Goal: Transaction & Acquisition: Purchase product/service

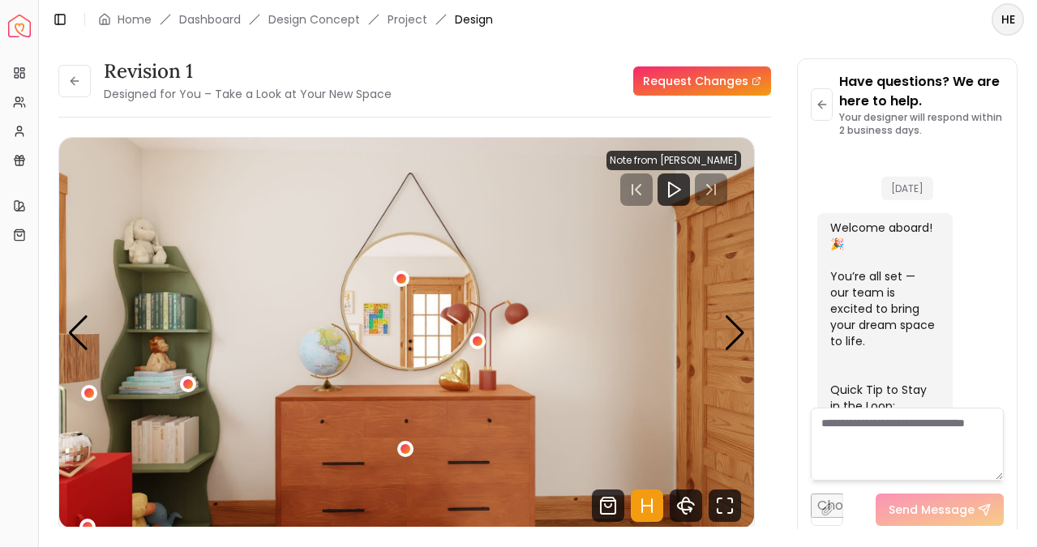
scroll to position [5437, 0]
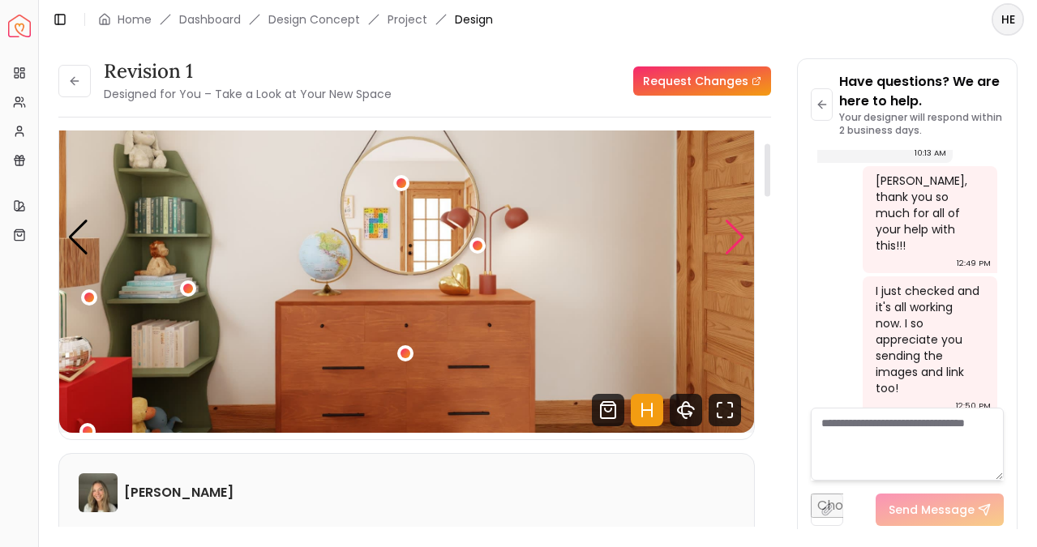
click at [730, 246] on div "Next slide" at bounding box center [735, 238] width 22 height 36
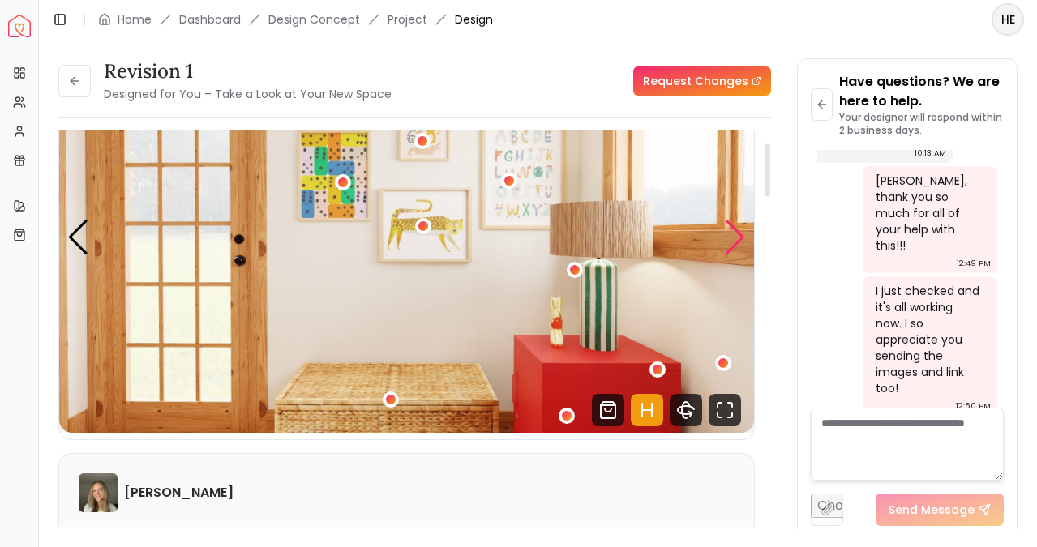
click at [730, 246] on div "Next slide" at bounding box center [735, 238] width 22 height 36
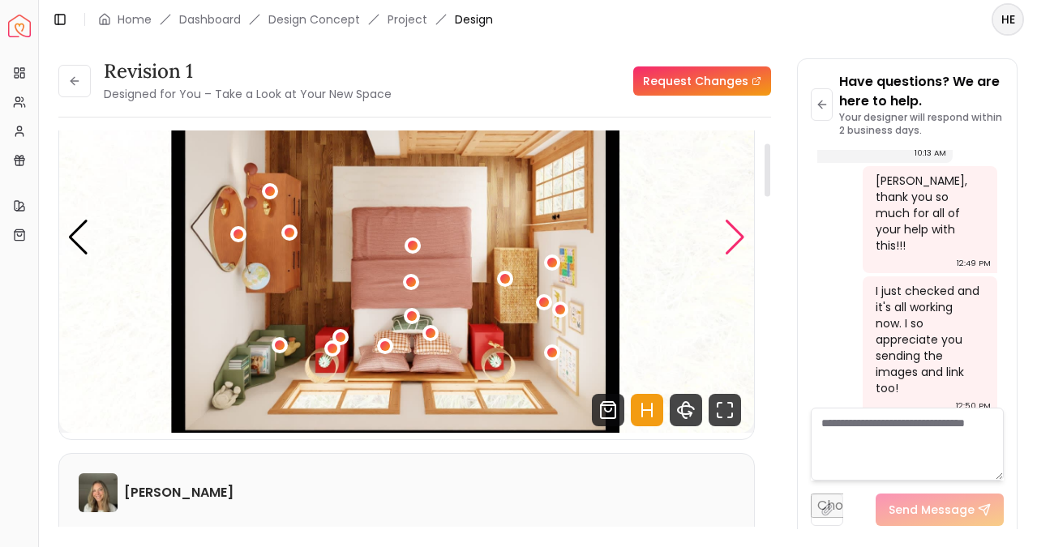
click at [730, 246] on div "Next slide" at bounding box center [735, 238] width 22 height 36
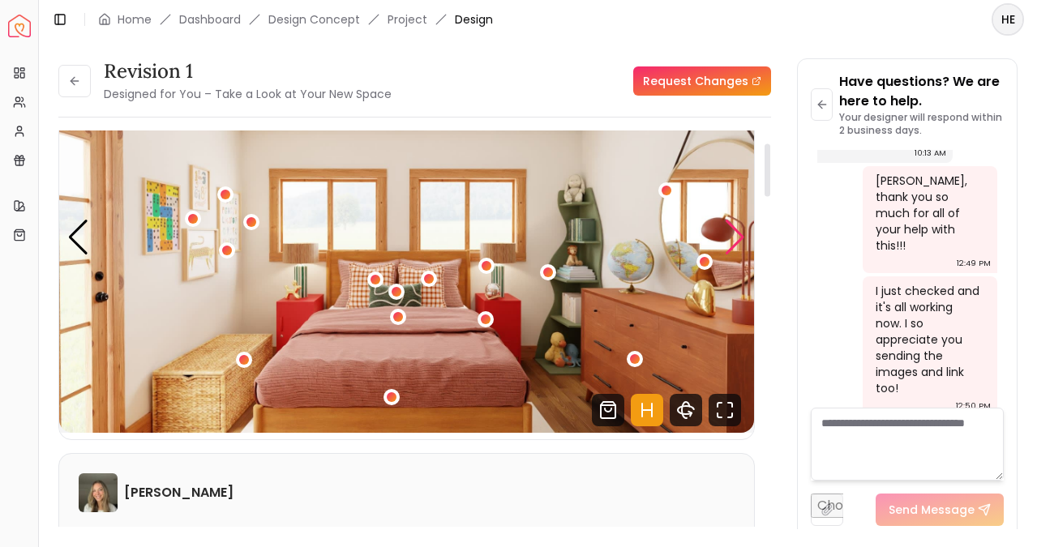
click at [730, 246] on div "Next slide" at bounding box center [735, 238] width 22 height 36
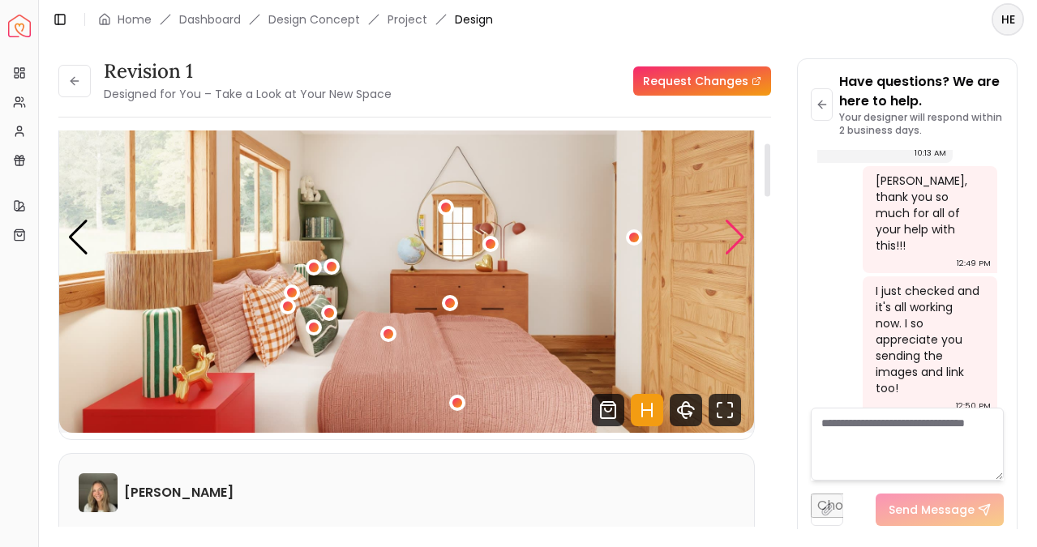
click at [730, 246] on div "Next slide" at bounding box center [735, 238] width 22 height 36
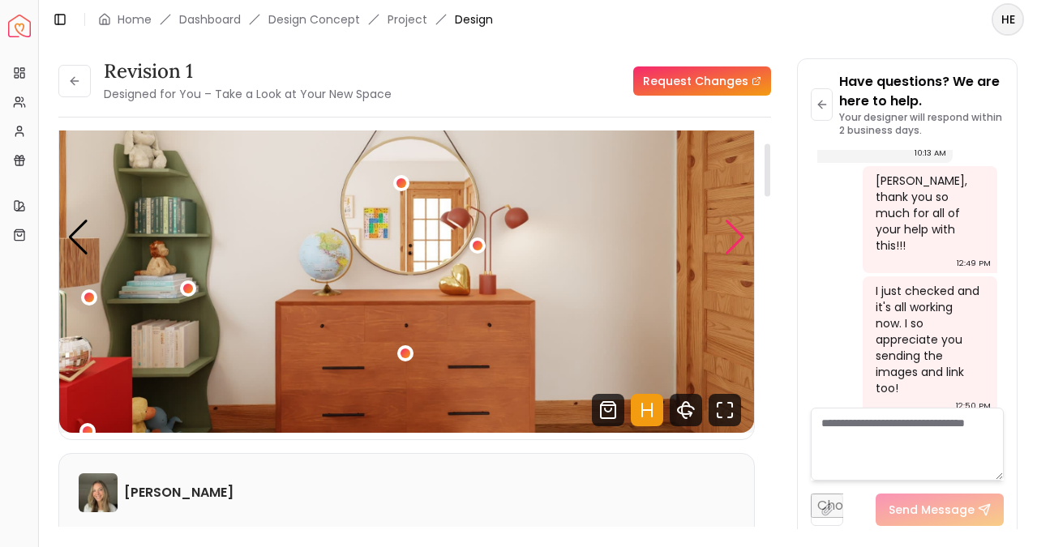
click at [730, 246] on div "Next slide" at bounding box center [735, 238] width 22 height 36
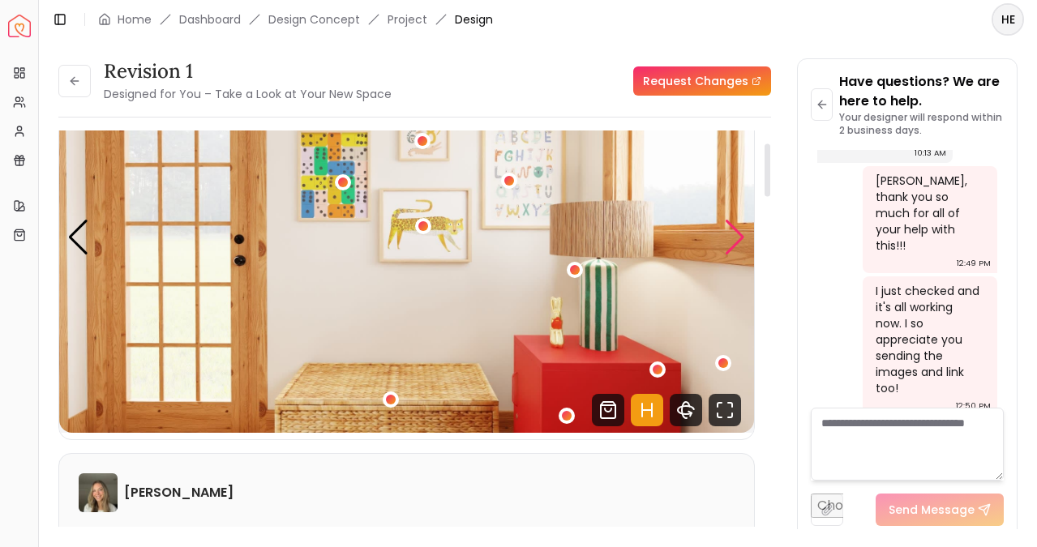
click at [730, 246] on div "Next slide" at bounding box center [735, 238] width 22 height 36
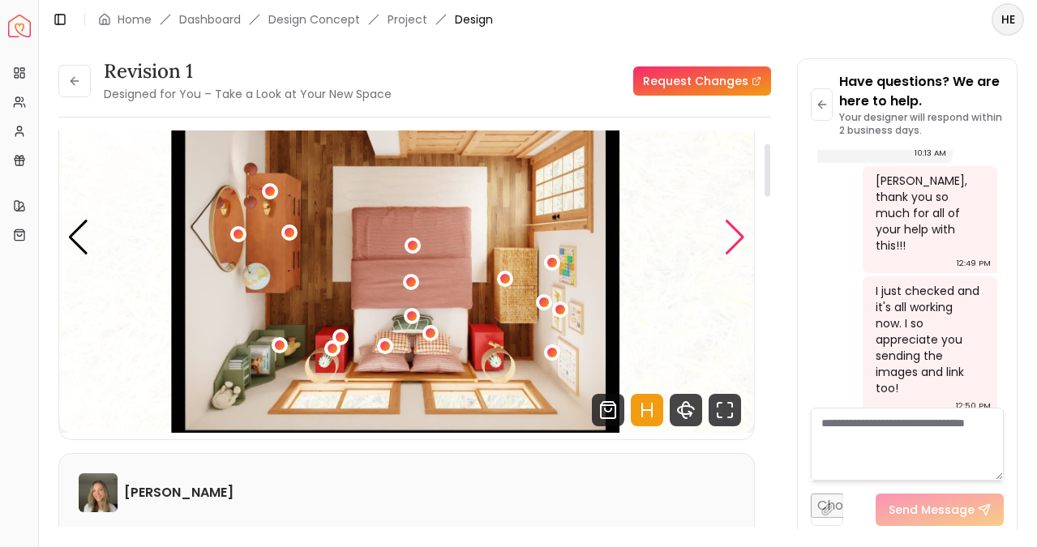
click at [730, 246] on div "Next slide" at bounding box center [735, 238] width 22 height 36
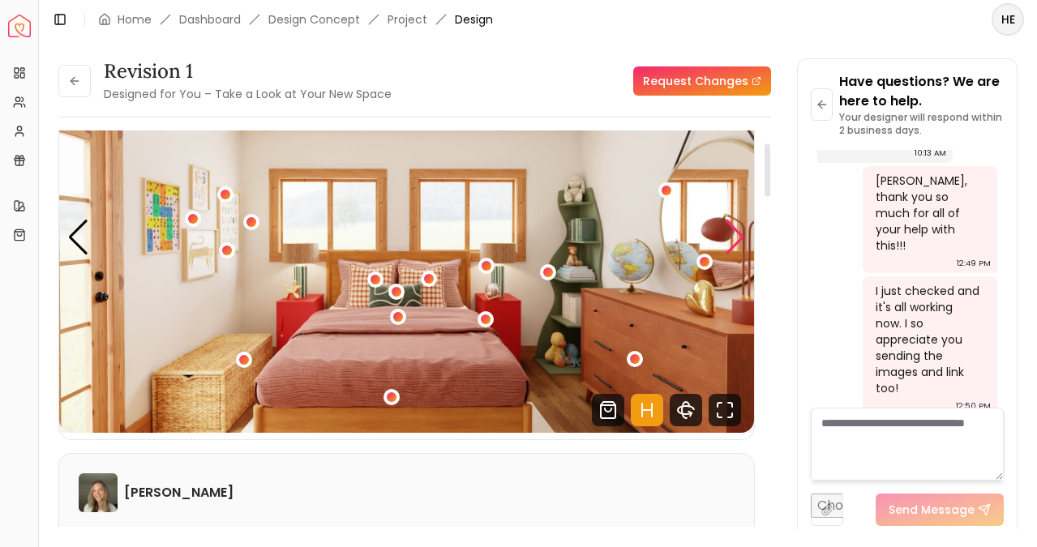
click at [730, 246] on div "Next slide" at bounding box center [735, 238] width 22 height 36
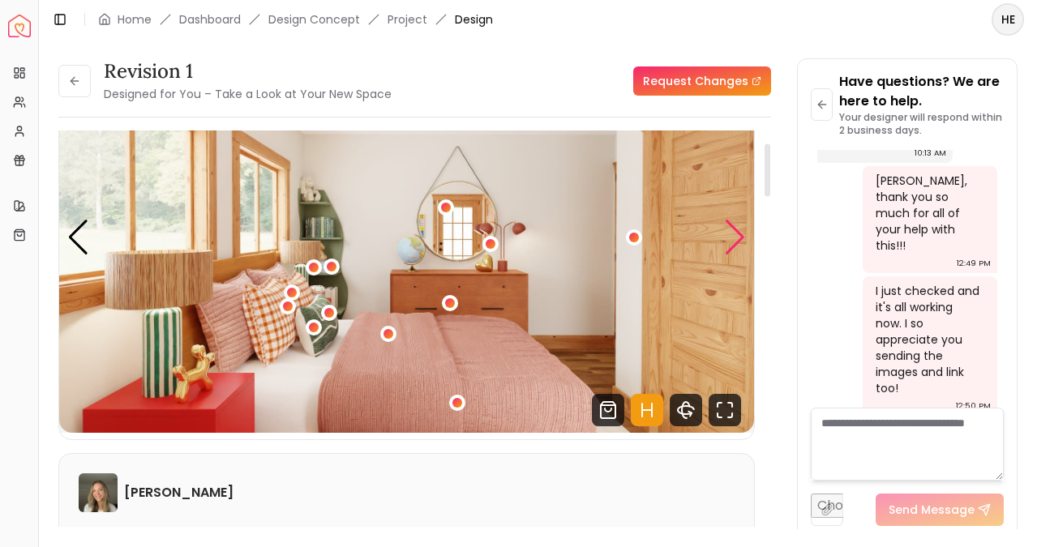
click at [736, 242] on div "Next slide" at bounding box center [735, 238] width 22 height 36
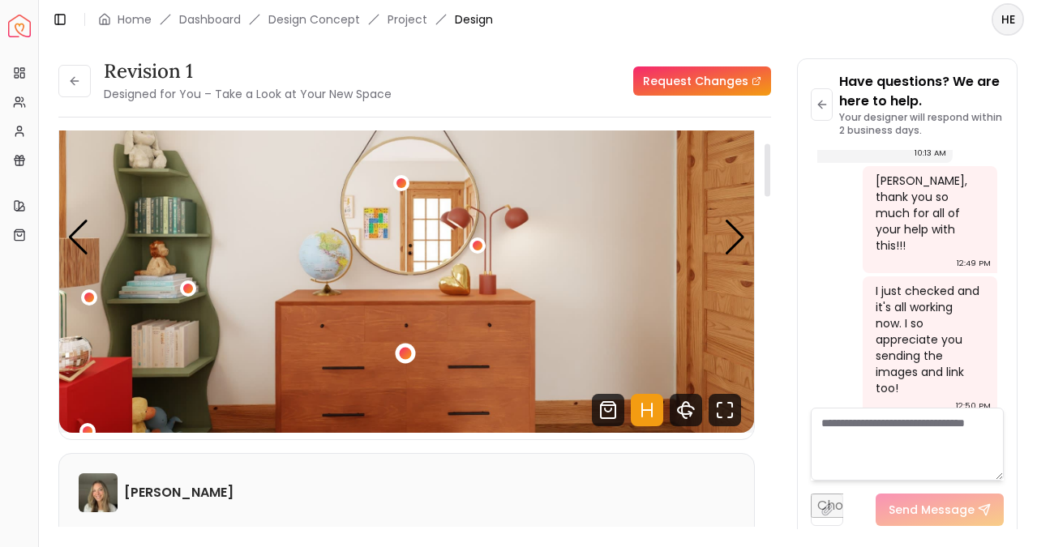
click at [409, 352] on div "3 / 5" at bounding box center [406, 353] width 12 height 12
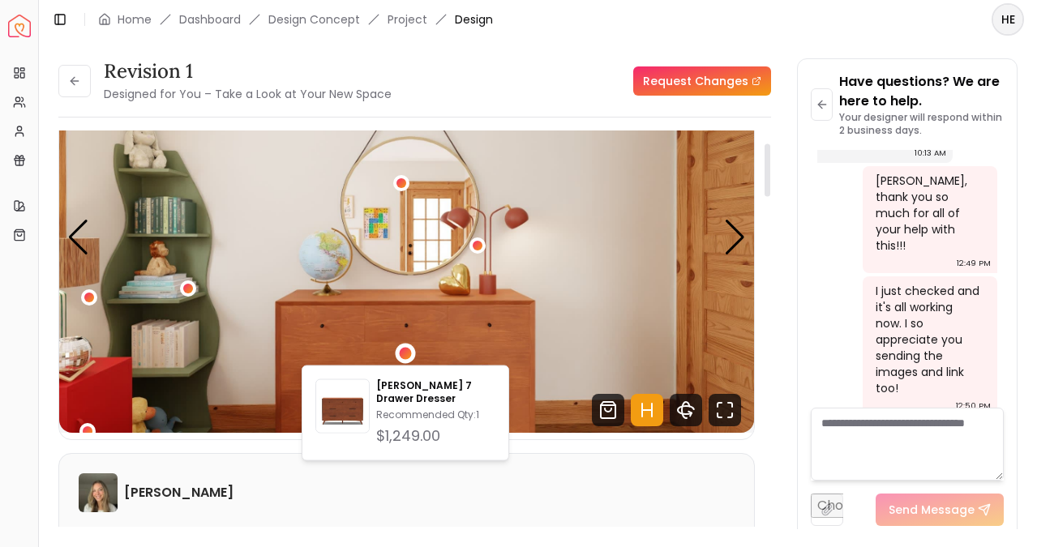
click at [633, 277] on img "3 / 5" at bounding box center [406, 237] width 695 height 391
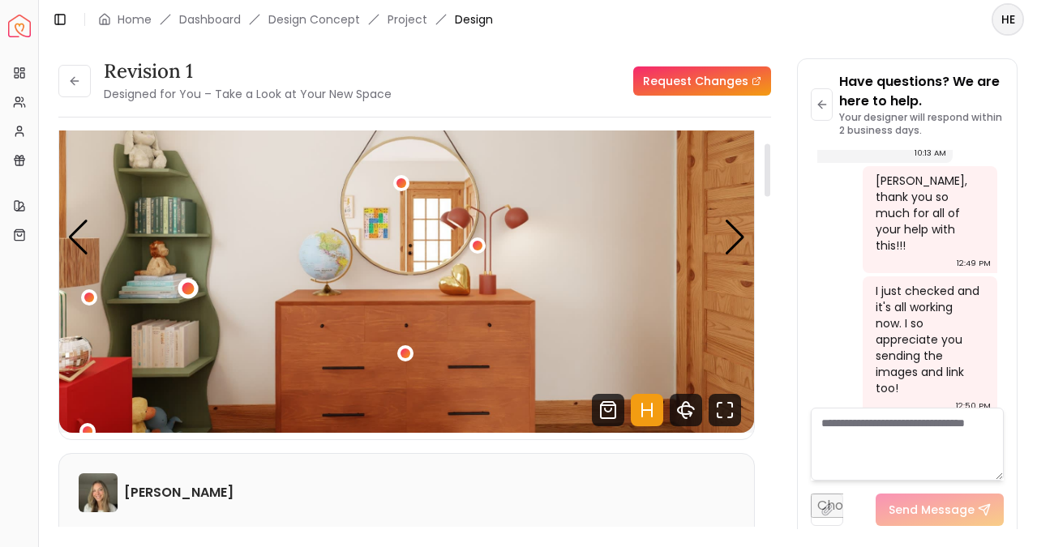
click at [191, 291] on div "3 / 5" at bounding box center [188, 288] width 12 height 12
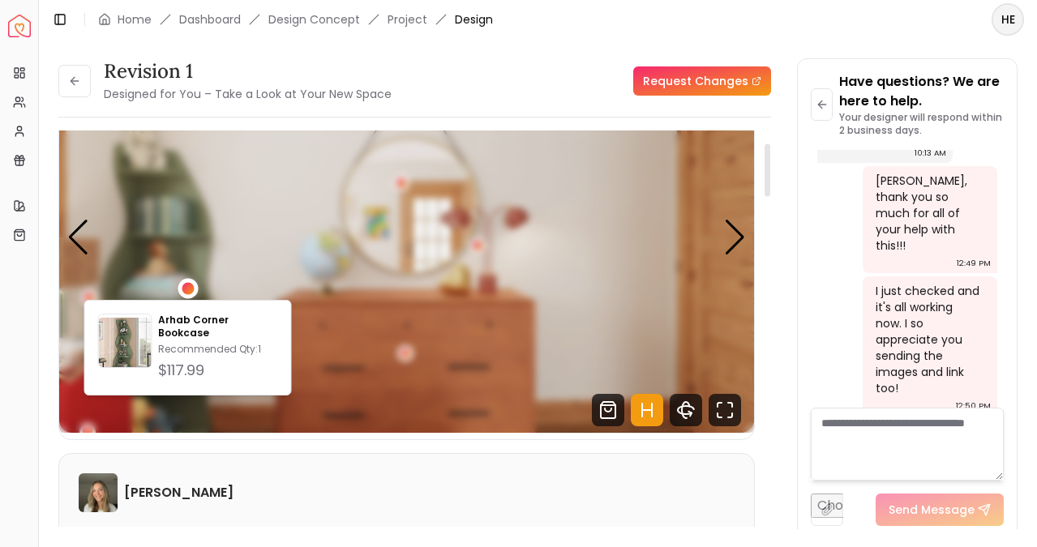
click at [191, 291] on div "3 / 5" at bounding box center [188, 288] width 12 height 12
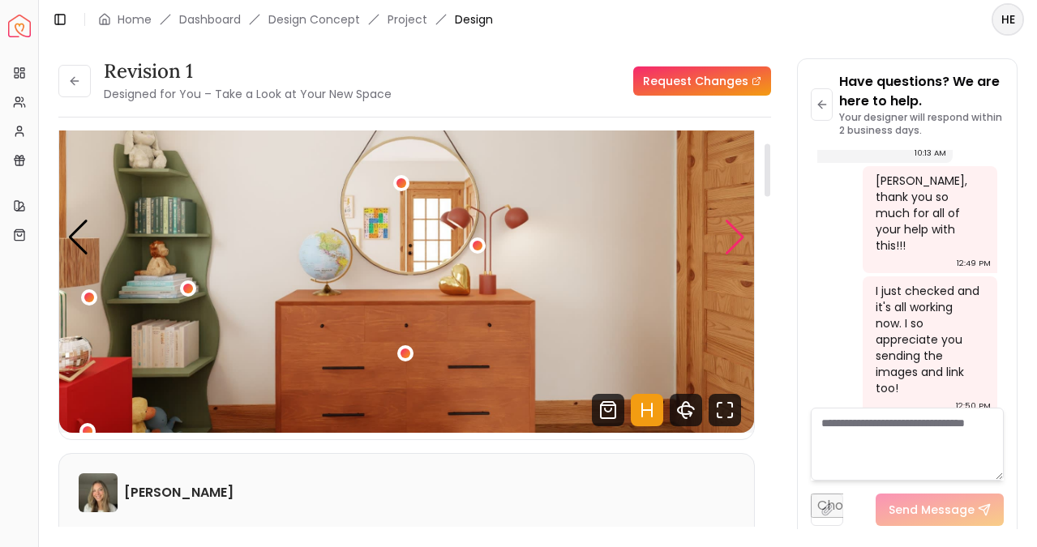
click at [737, 243] on div "Next slide" at bounding box center [735, 238] width 22 height 36
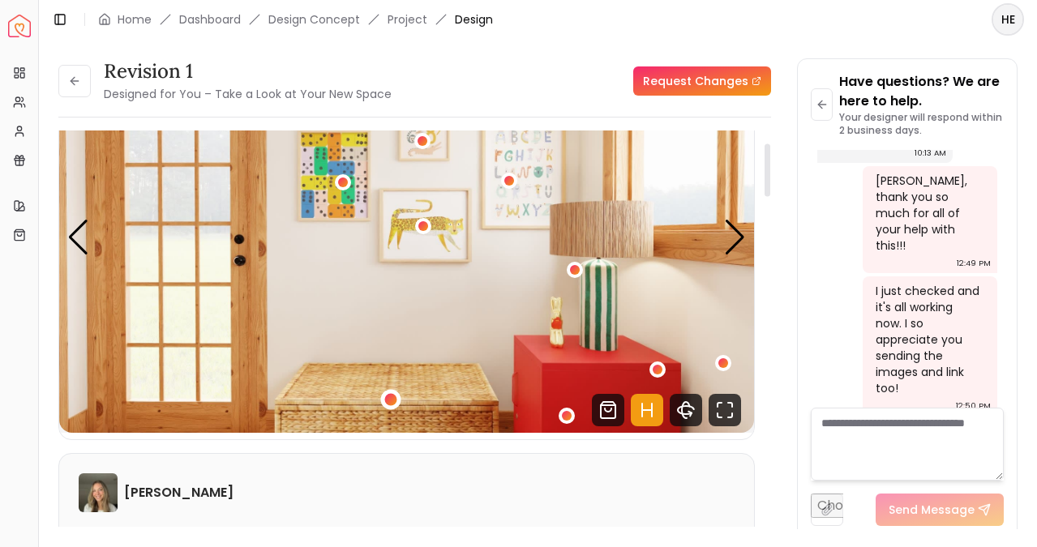
click at [388, 400] on div "4 / 5" at bounding box center [391, 399] width 12 height 12
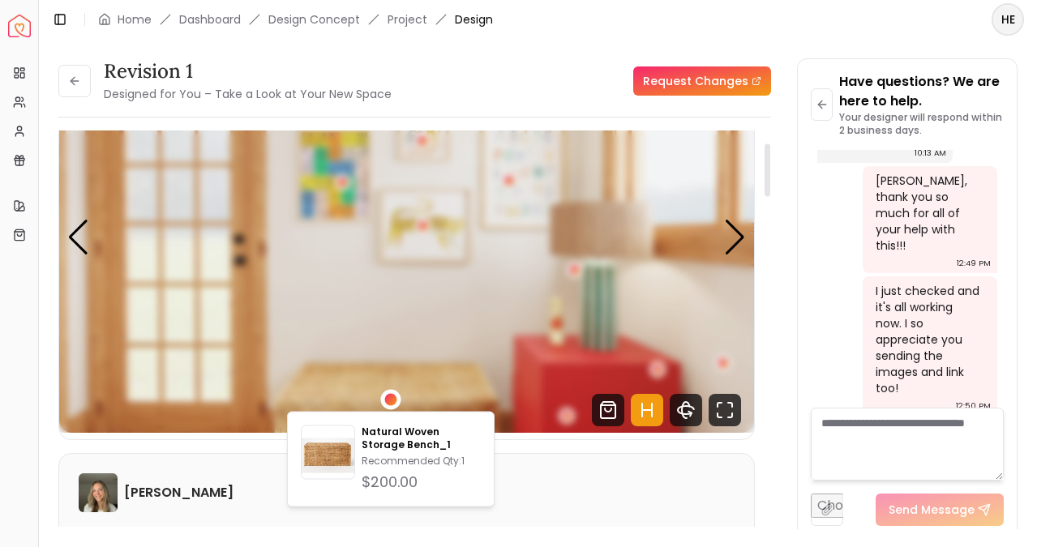
click at [388, 400] on div "4 / 5" at bounding box center [391, 399] width 12 height 12
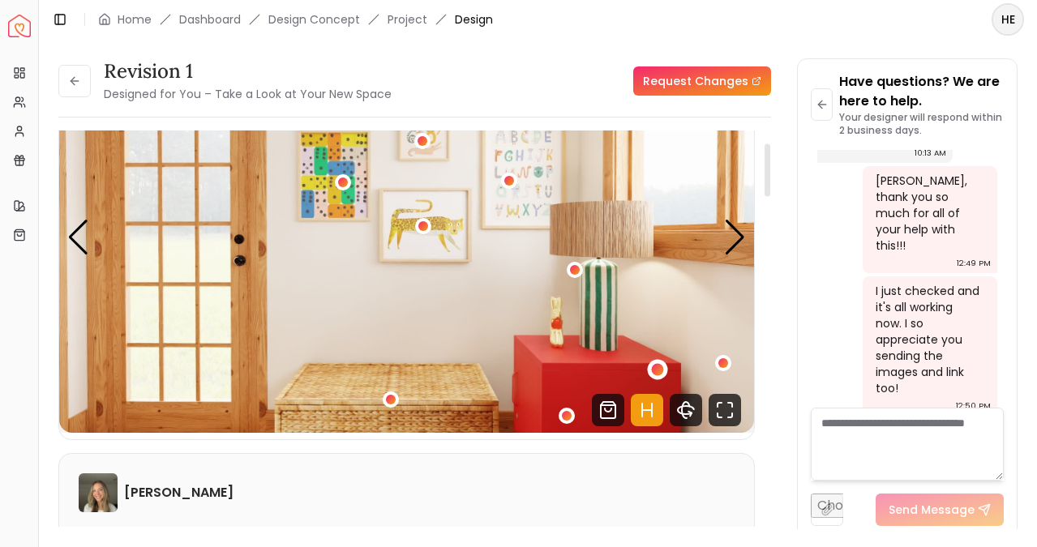
click at [657, 369] on div "4 / 5" at bounding box center [657, 369] width 12 height 12
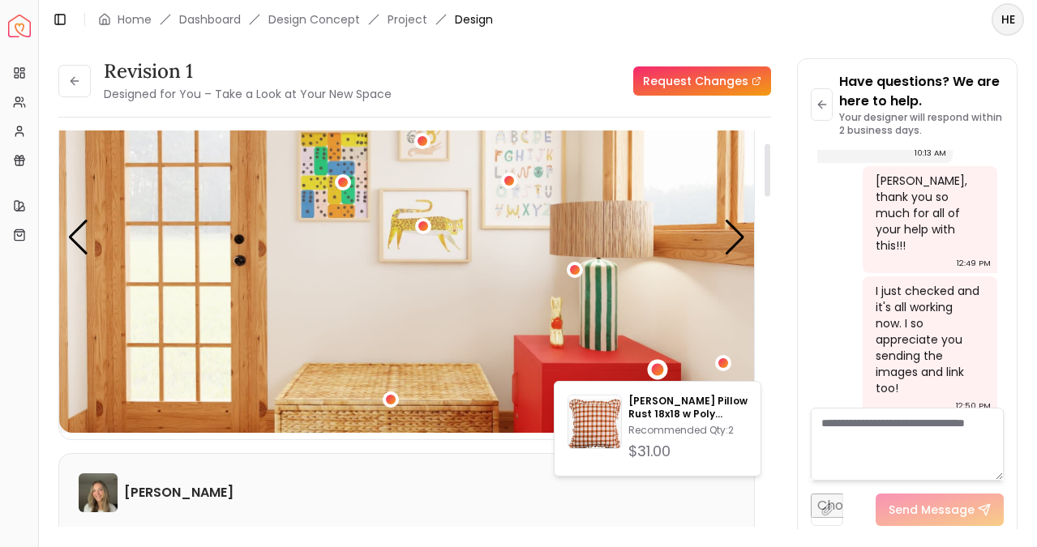
click at [610, 356] on img "4 / 5" at bounding box center [406, 237] width 695 height 391
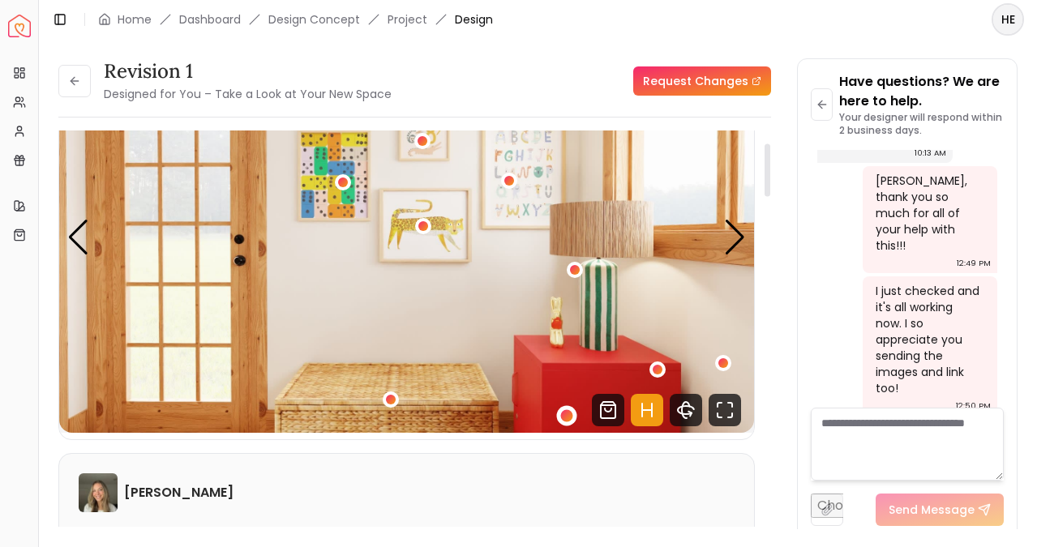
click at [564, 414] on div "4 / 5" at bounding box center [567, 416] width 12 height 12
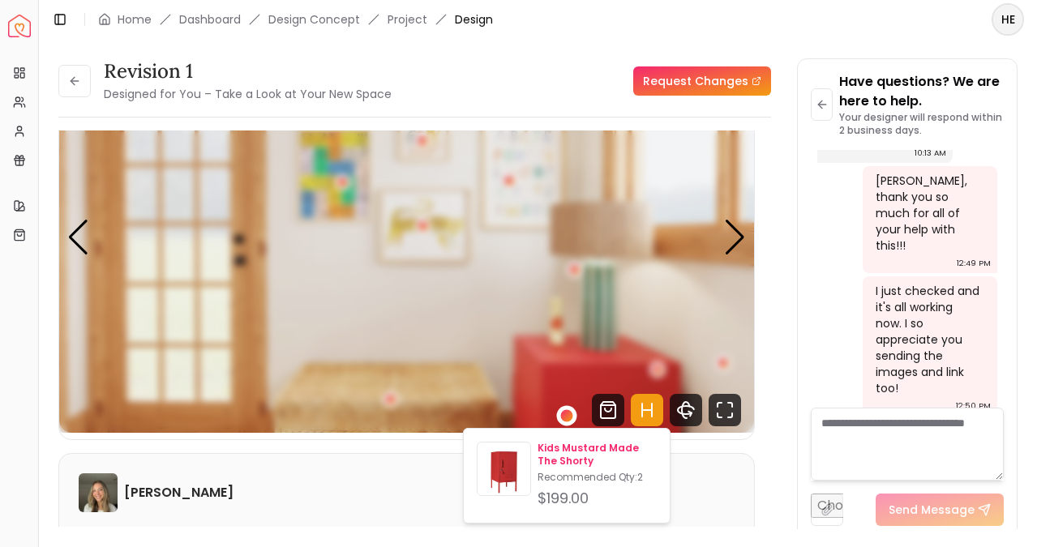
click at [569, 448] on p "Kids Mustard Made The Shorty" at bounding box center [597, 455] width 119 height 26
click at [570, 486] on div "Kids Mustard Made The Shorty Recommended Qty: 2 $199.00" at bounding box center [597, 476] width 119 height 68
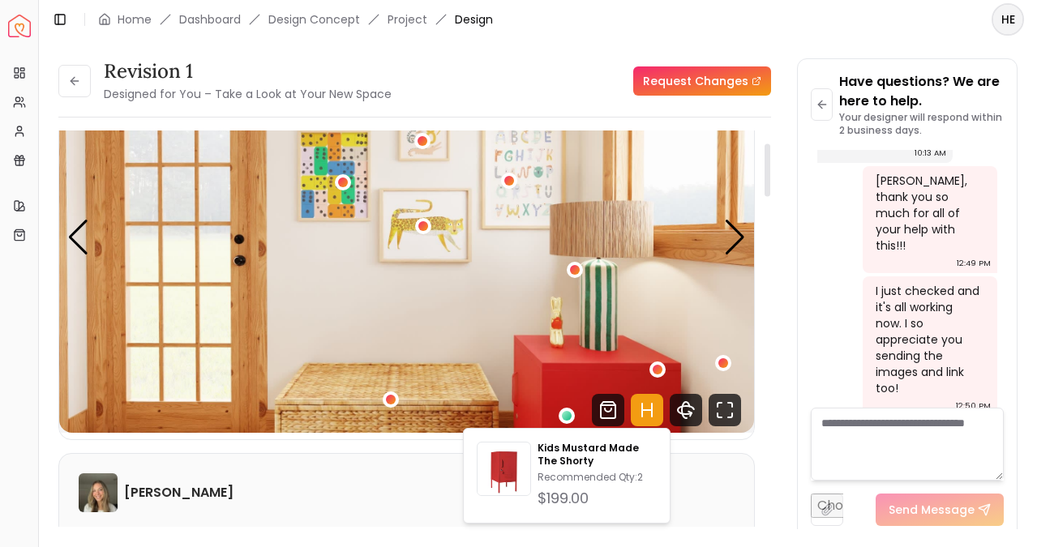
click at [737, 264] on img "4 / 5" at bounding box center [406, 237] width 695 height 391
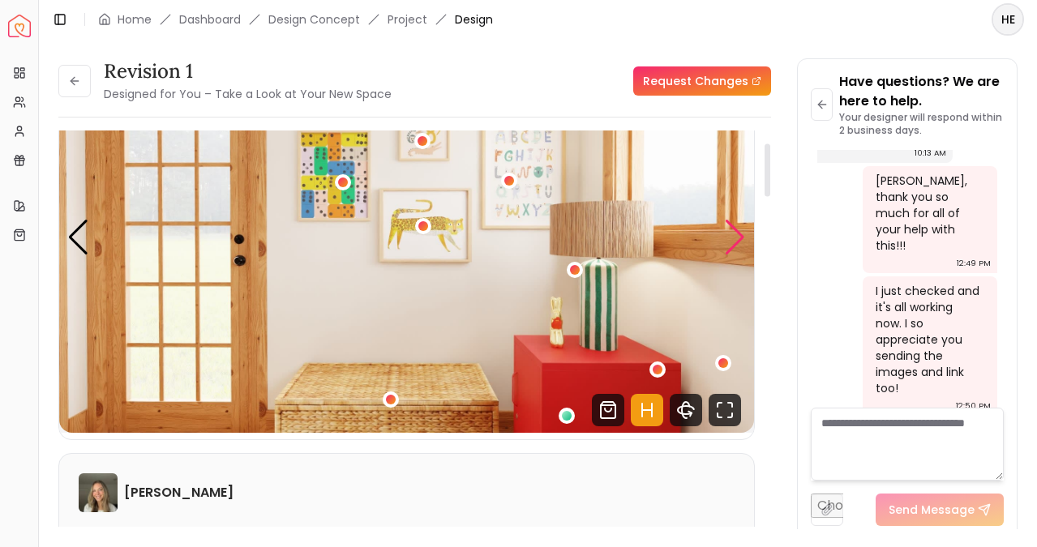
click at [735, 242] on div "Next slide" at bounding box center [735, 238] width 22 height 36
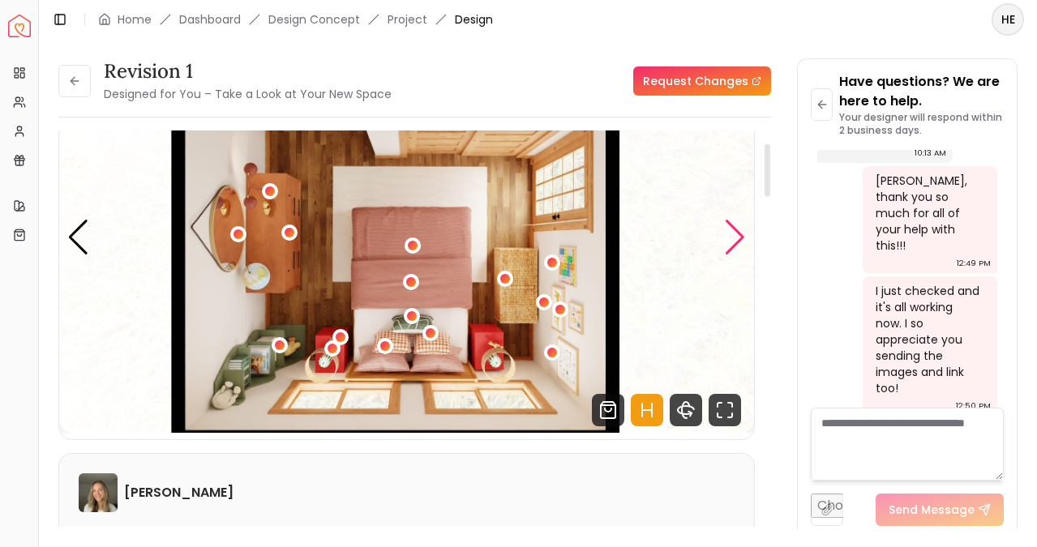
click at [730, 242] on div "Next slide" at bounding box center [735, 238] width 22 height 36
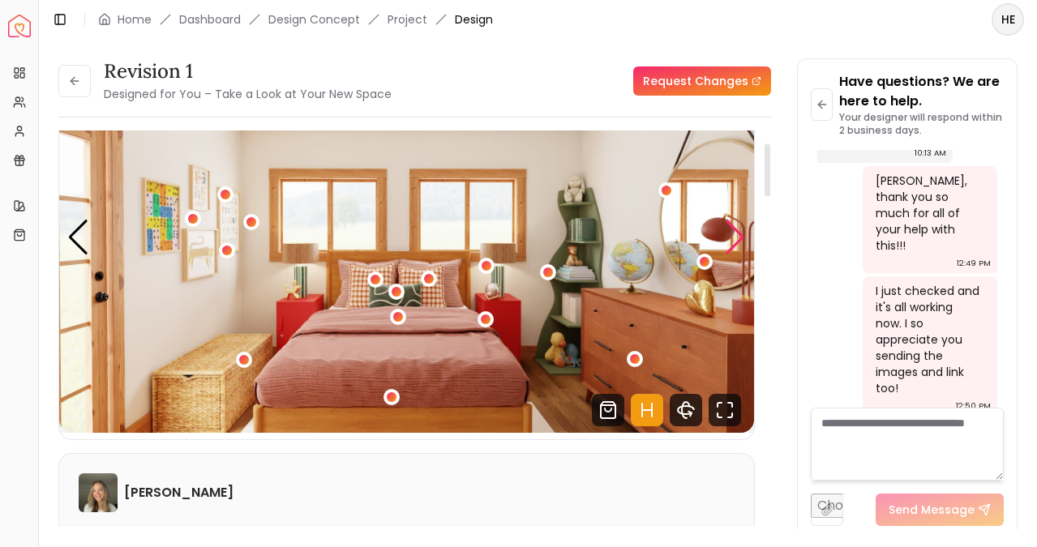
click at [730, 242] on div "Next slide" at bounding box center [735, 238] width 22 height 36
